Goal: Information Seeking & Learning: Find specific page/section

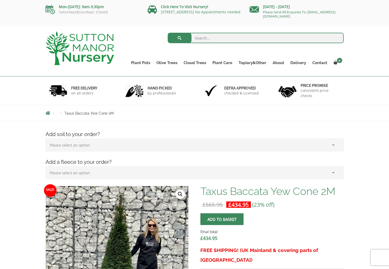
click at [202, 38] on input "search" at bounding box center [256, 38] width 176 height 10
type input "thuja plicata"
click at [179, 38] on button "submit" at bounding box center [180, 38] width 24 height 10
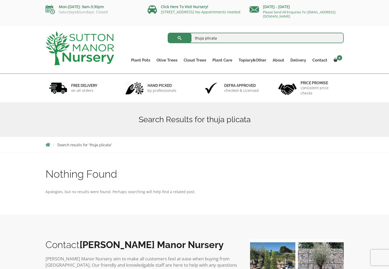
drag, startPoint x: 218, startPoint y: 40, endPoint x: 191, endPoint y: 39, distance: 27.2
click at [193, 39] on input "thuja plicata" at bounding box center [256, 38] width 176 height 10
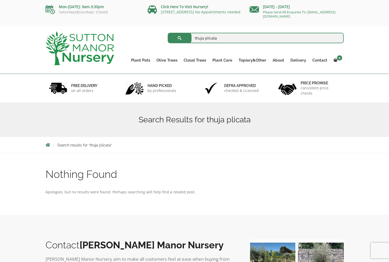
click at [226, 38] on input "thuja plicata" at bounding box center [256, 38] width 176 height 10
type input "t"
paste input "thuja plicata"
type input "thuja plicata"
click at [179, 38] on button "submit" at bounding box center [180, 38] width 24 height 10
